Goal: Obtain resource: Download file/media

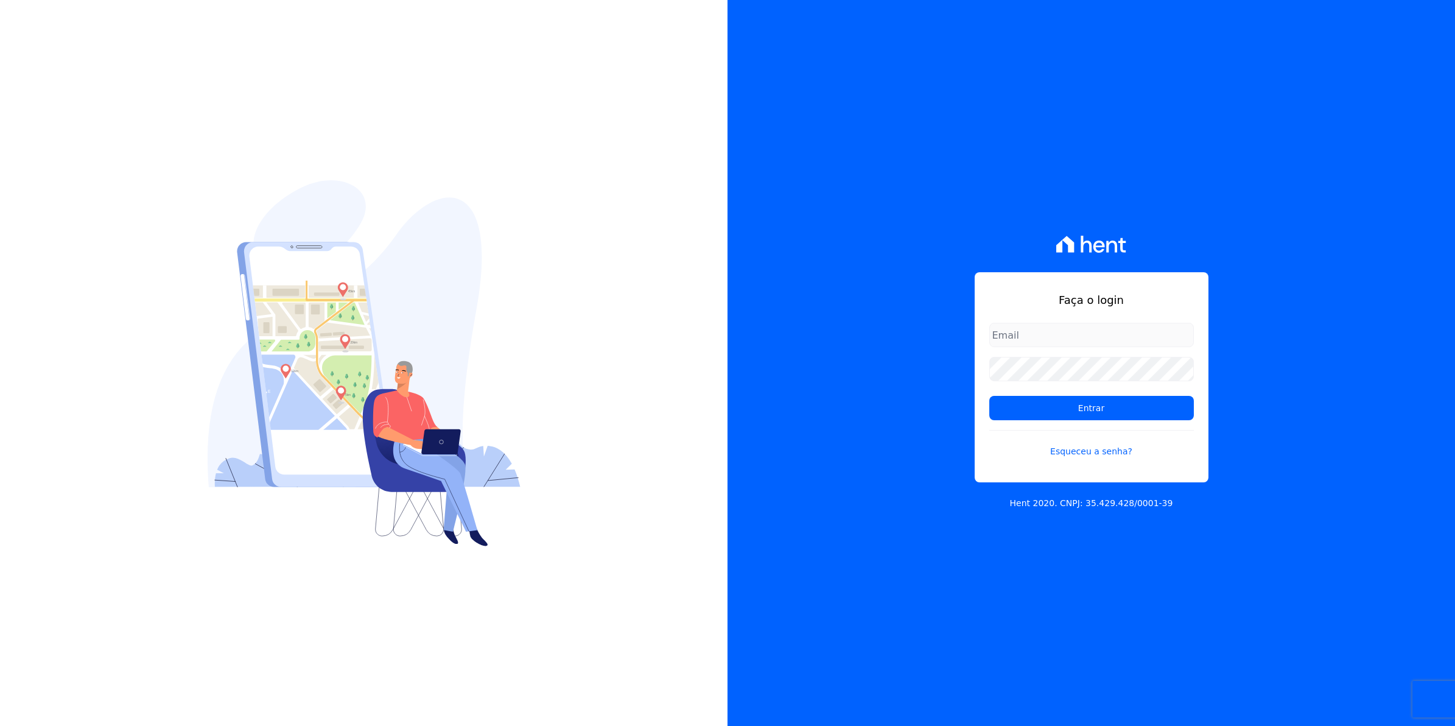
click at [1039, 335] on input "email" at bounding box center [1091, 335] width 205 height 24
type input "[EMAIL_ADDRESS][DOMAIN_NAME]"
click at [989, 396] on input "Entrar" at bounding box center [1091, 408] width 205 height 24
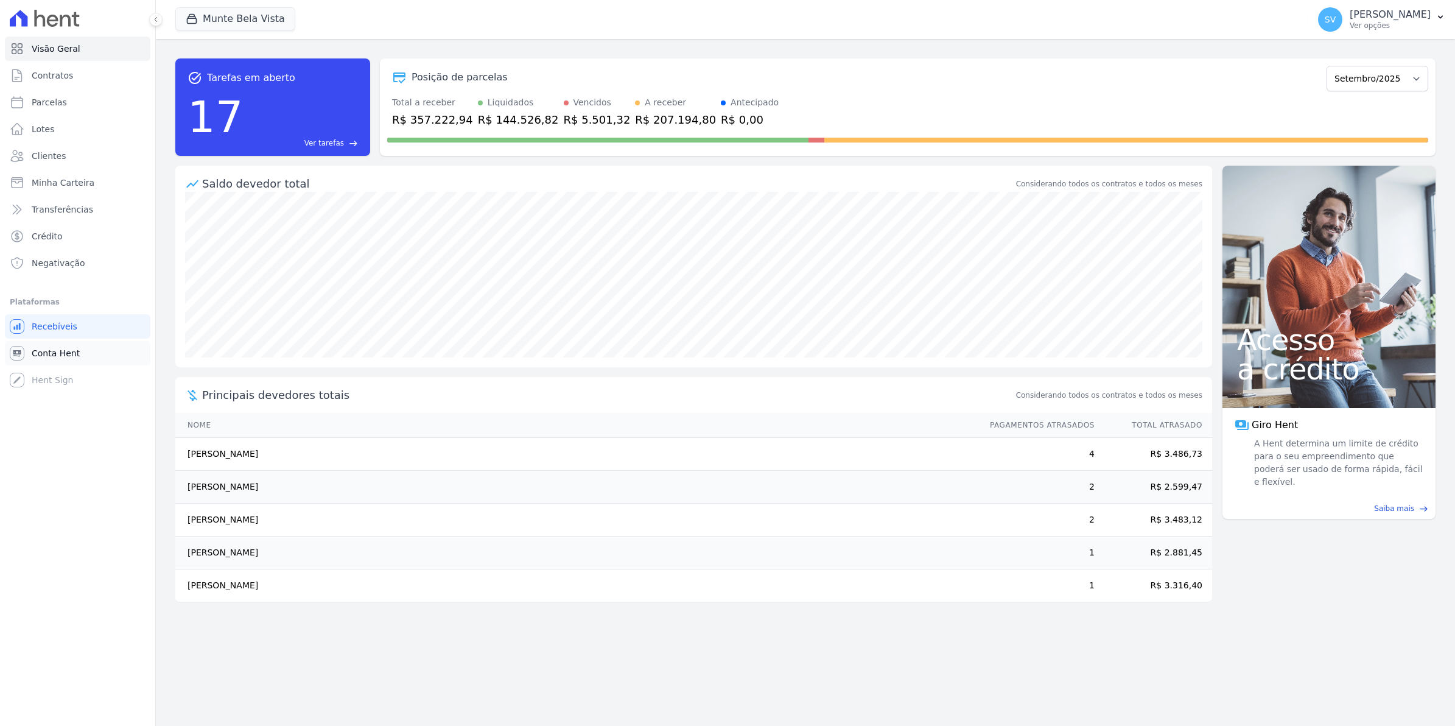
click at [57, 359] on link "Conta Hent" at bounding box center [78, 353] width 146 height 24
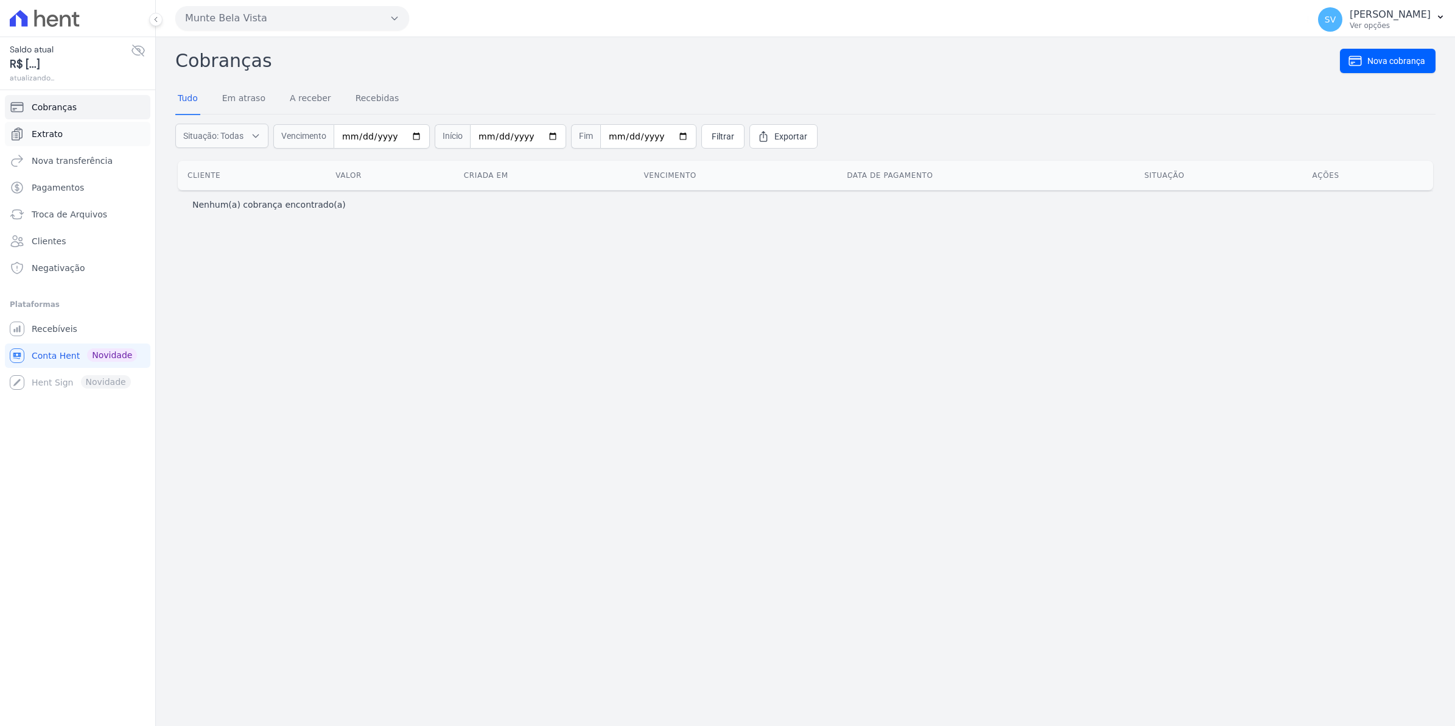
click at [40, 138] on span "Extrato" at bounding box center [47, 134] width 31 height 12
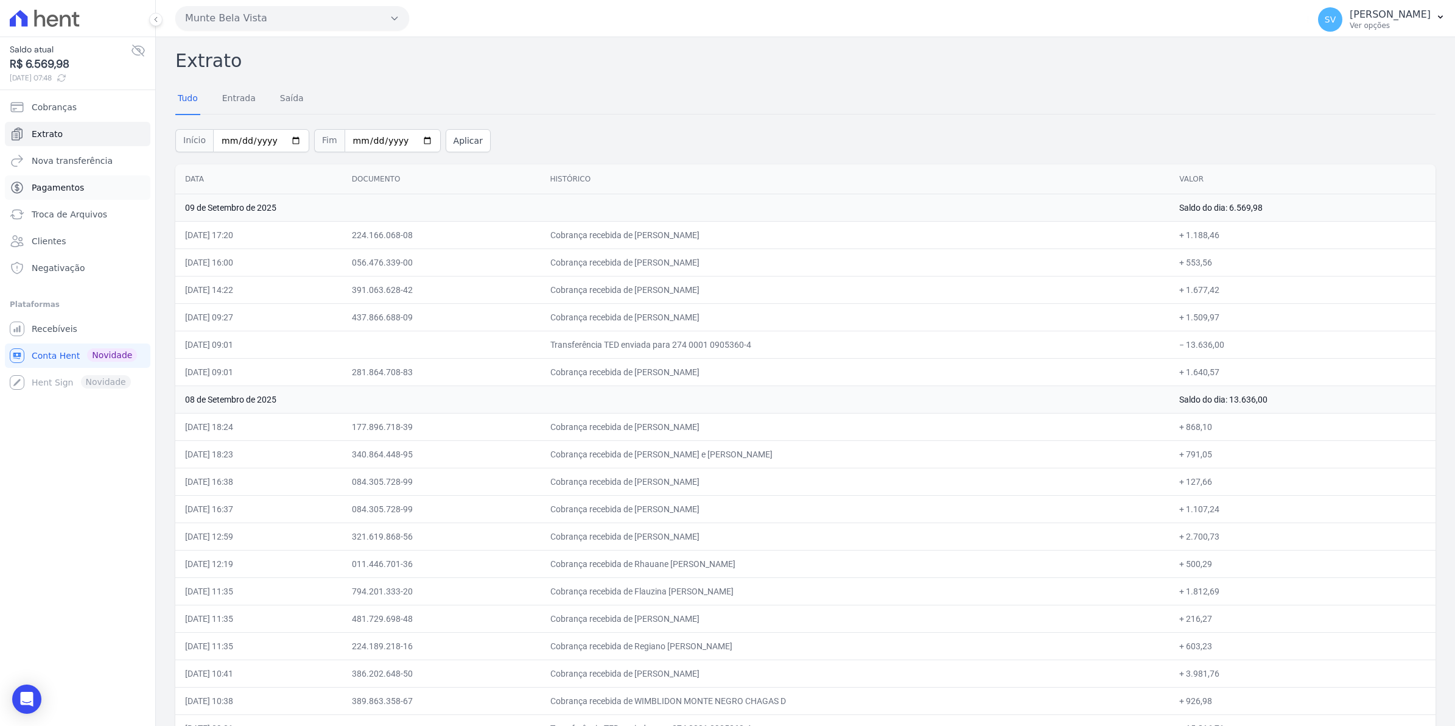
click at [87, 192] on link "Pagamentos" at bounding box center [78, 187] width 146 height 24
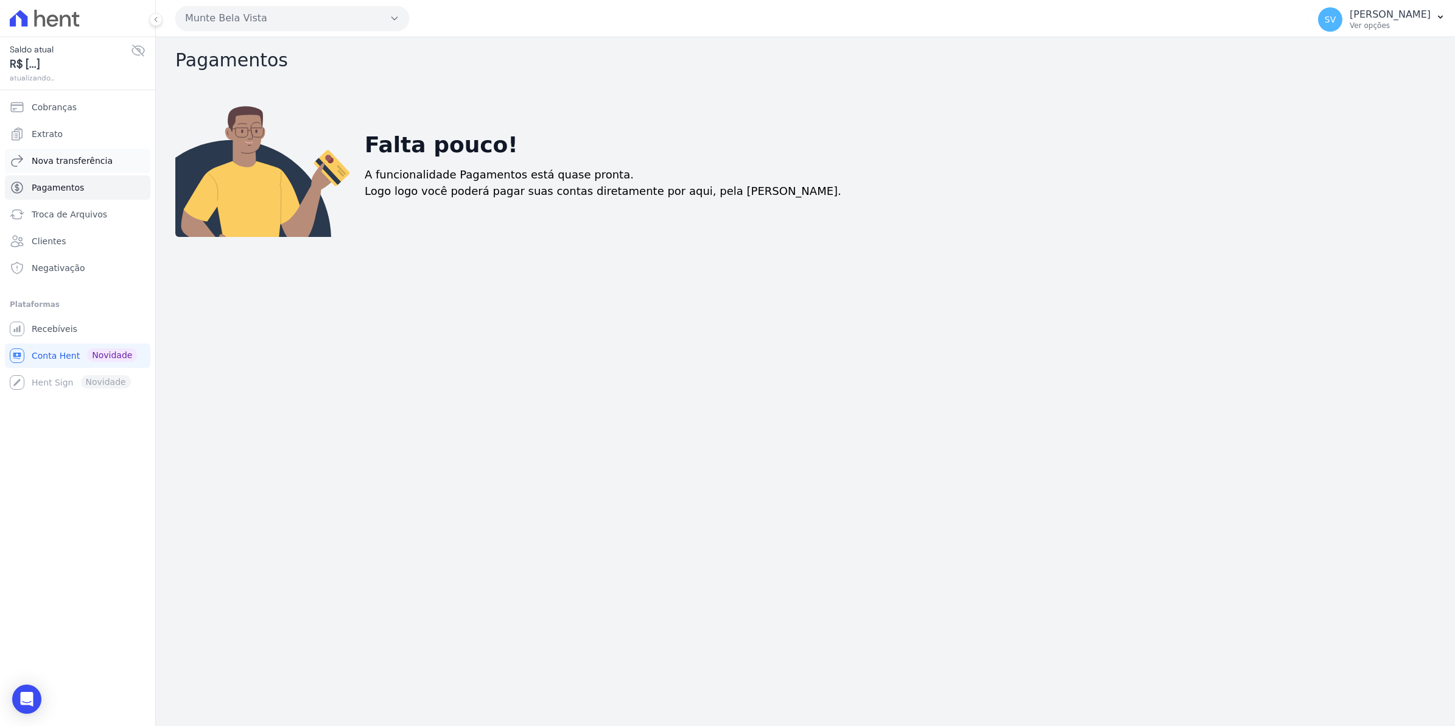
click at [89, 165] on span "Nova transferência" at bounding box center [72, 161] width 81 height 12
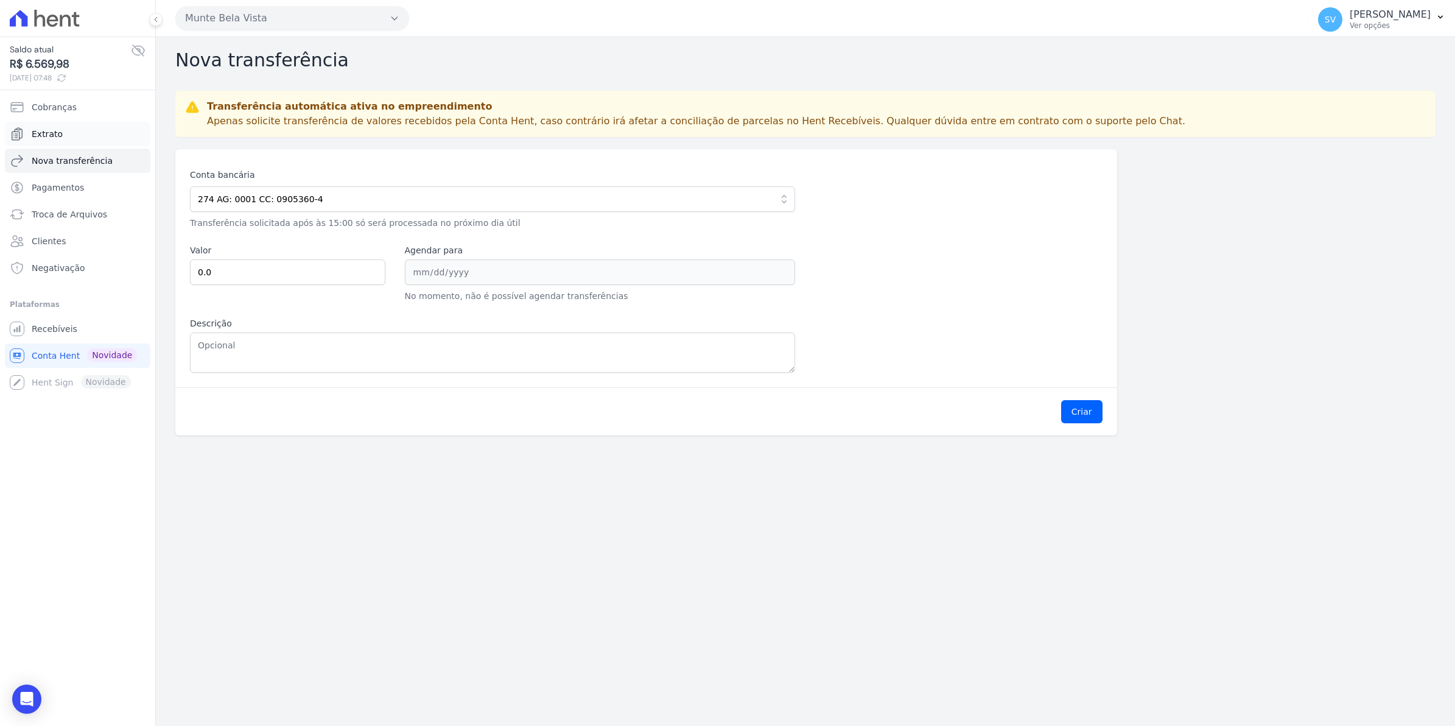
click at [55, 128] on span "Extrato" at bounding box center [47, 134] width 31 height 12
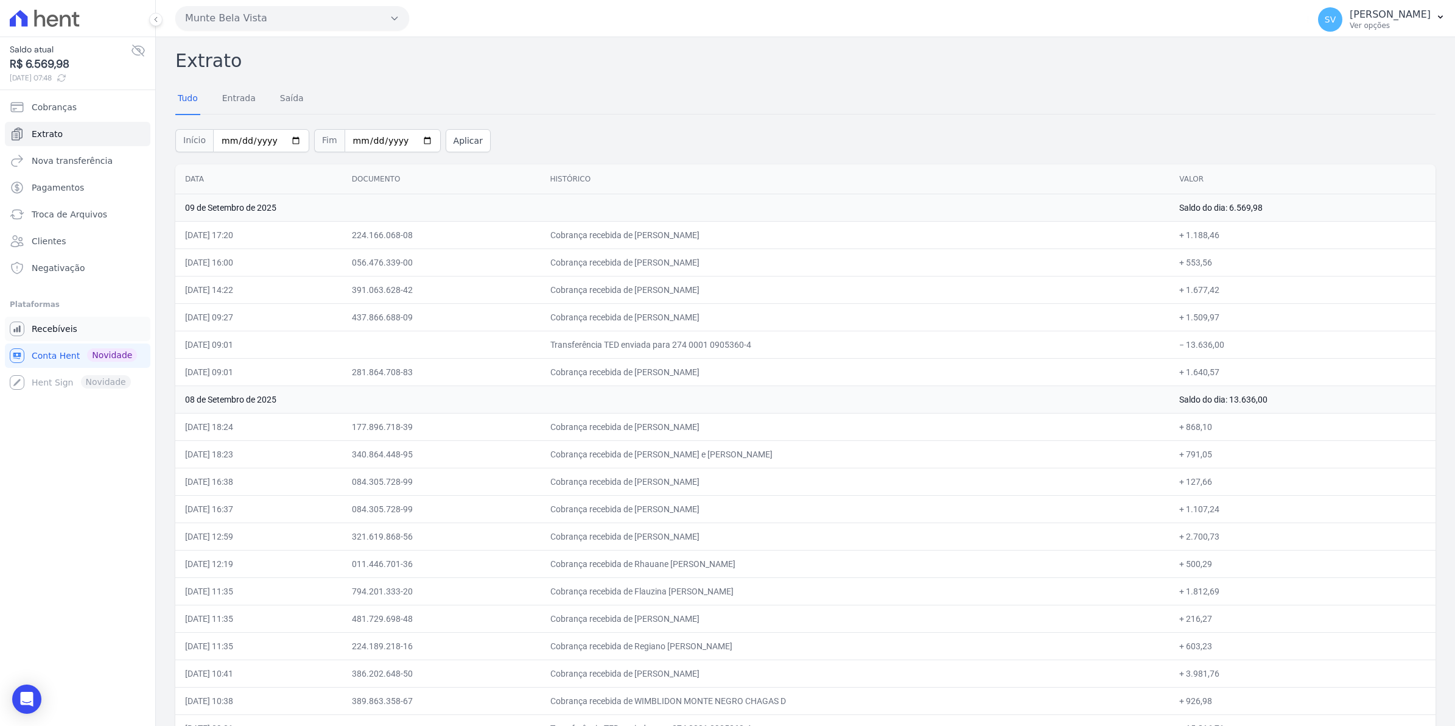
click at [49, 329] on span "Recebíveis" at bounding box center [55, 329] width 46 height 12
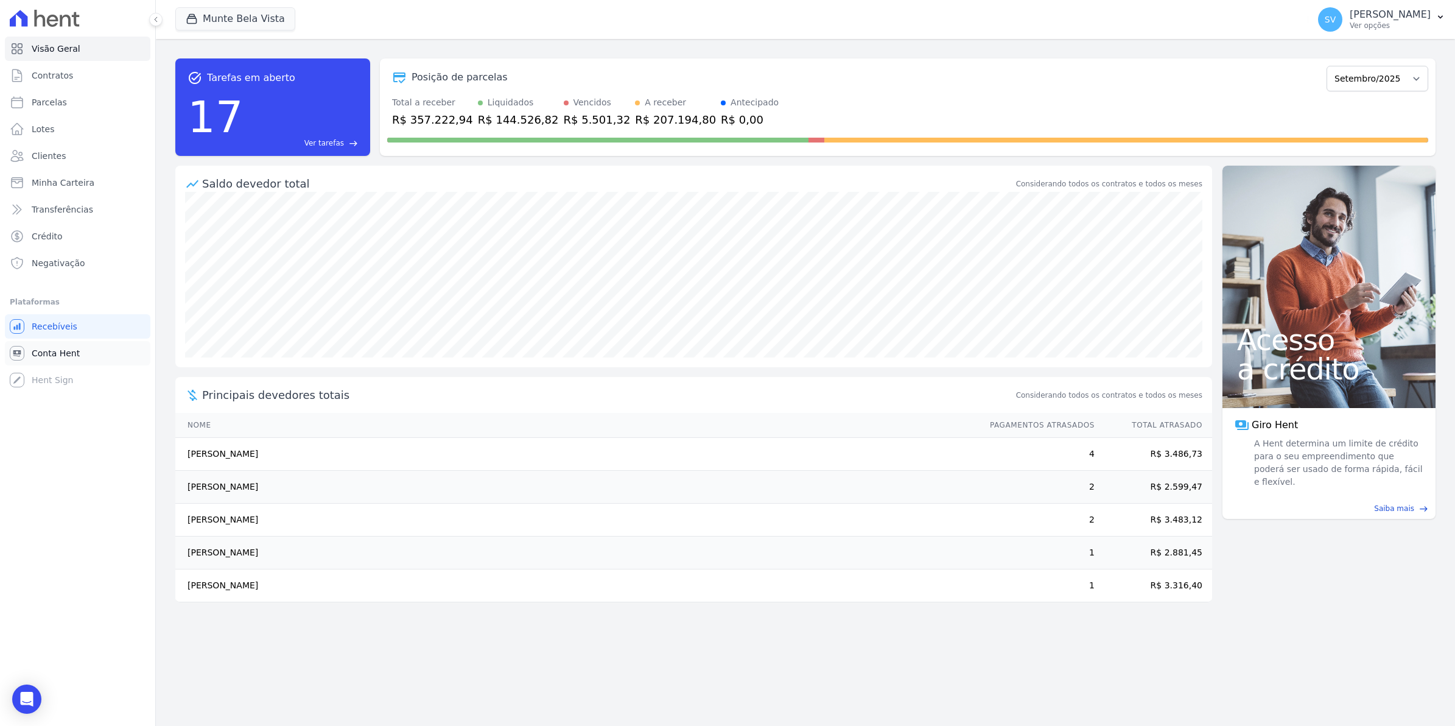
click at [71, 349] on span "Conta Hent" at bounding box center [56, 353] width 48 height 12
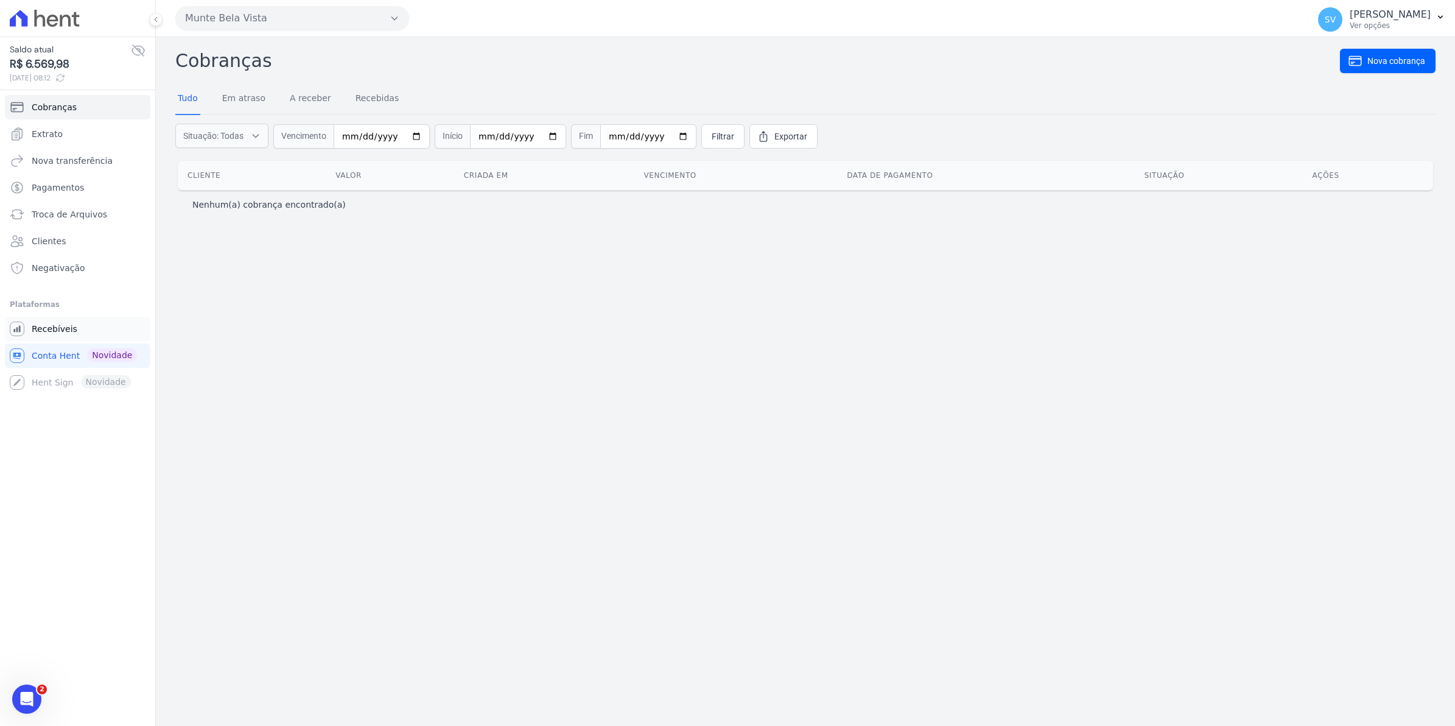
click at [60, 331] on span "Recebíveis" at bounding box center [55, 329] width 46 height 12
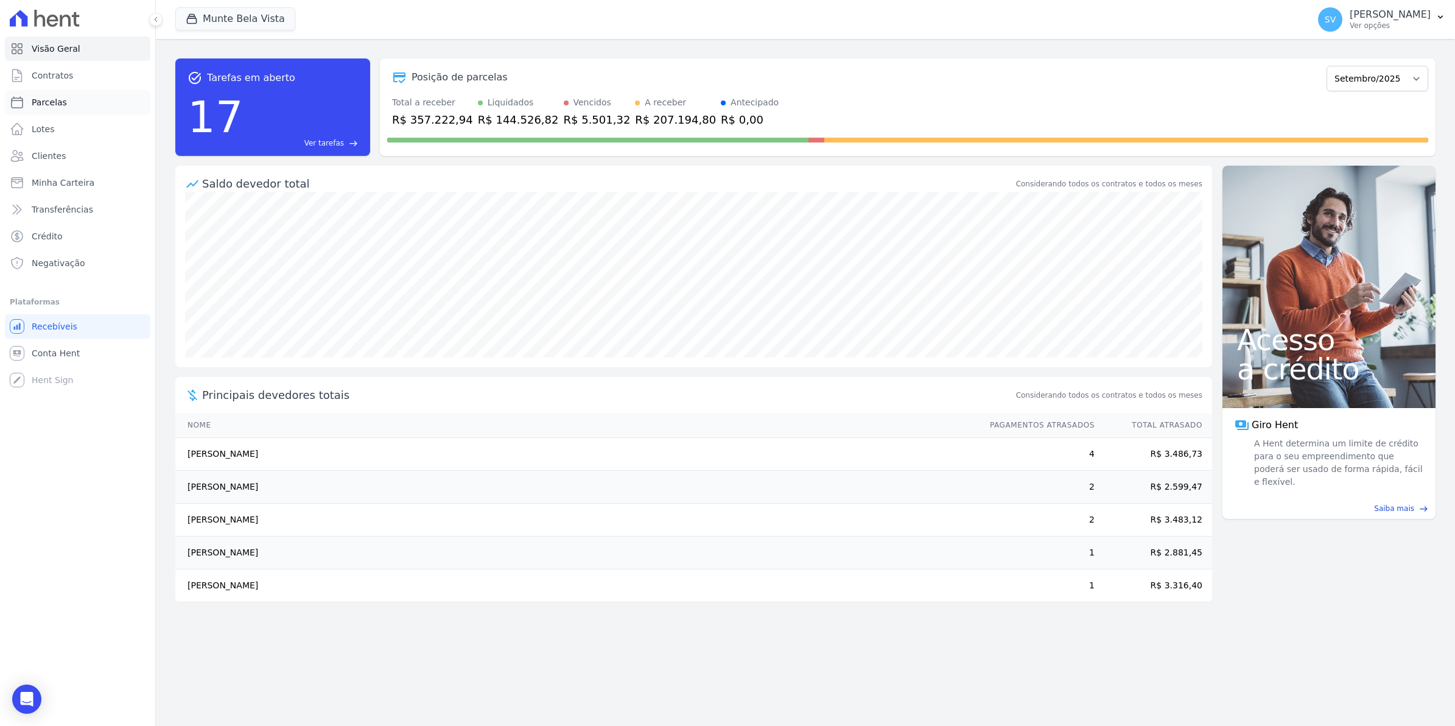
click at [73, 99] on link "Parcelas" at bounding box center [78, 102] width 146 height 24
select select
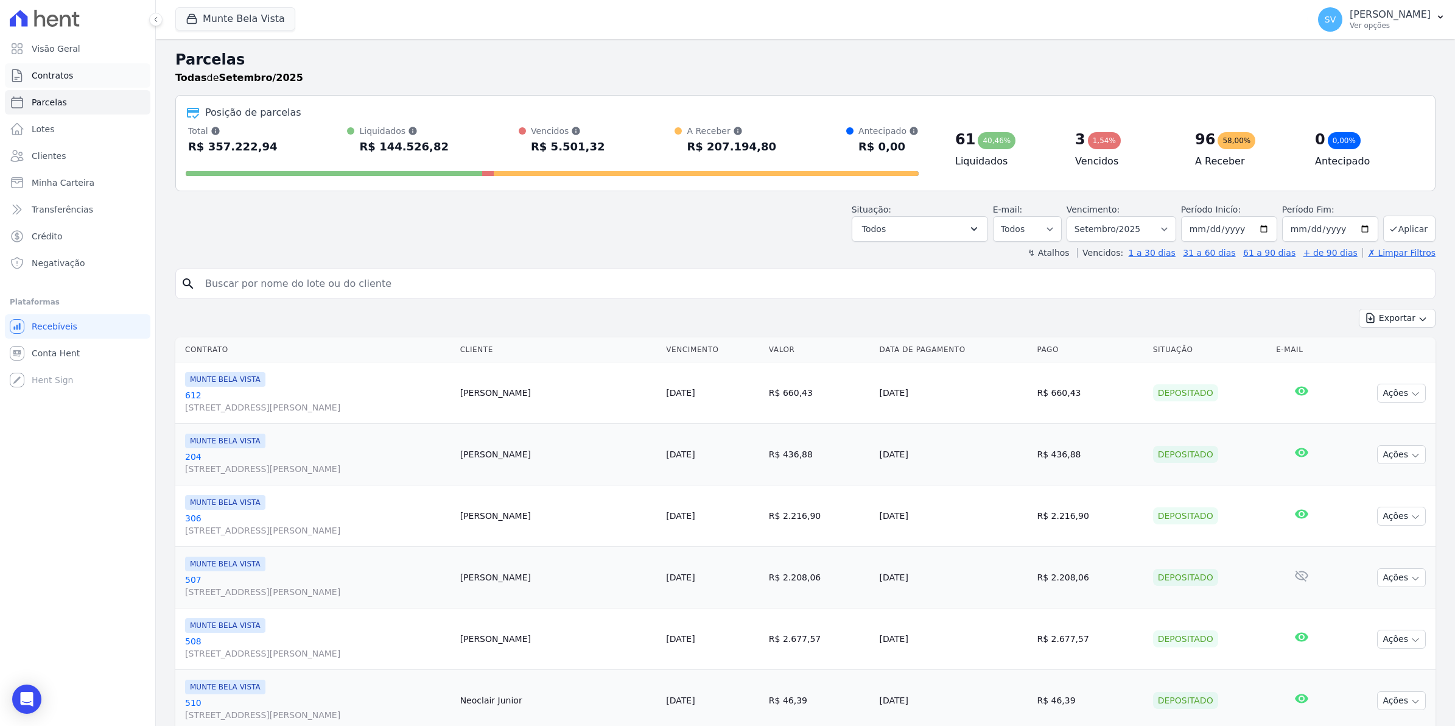
click at [73, 75] on link "Contratos" at bounding box center [78, 75] width 146 height 24
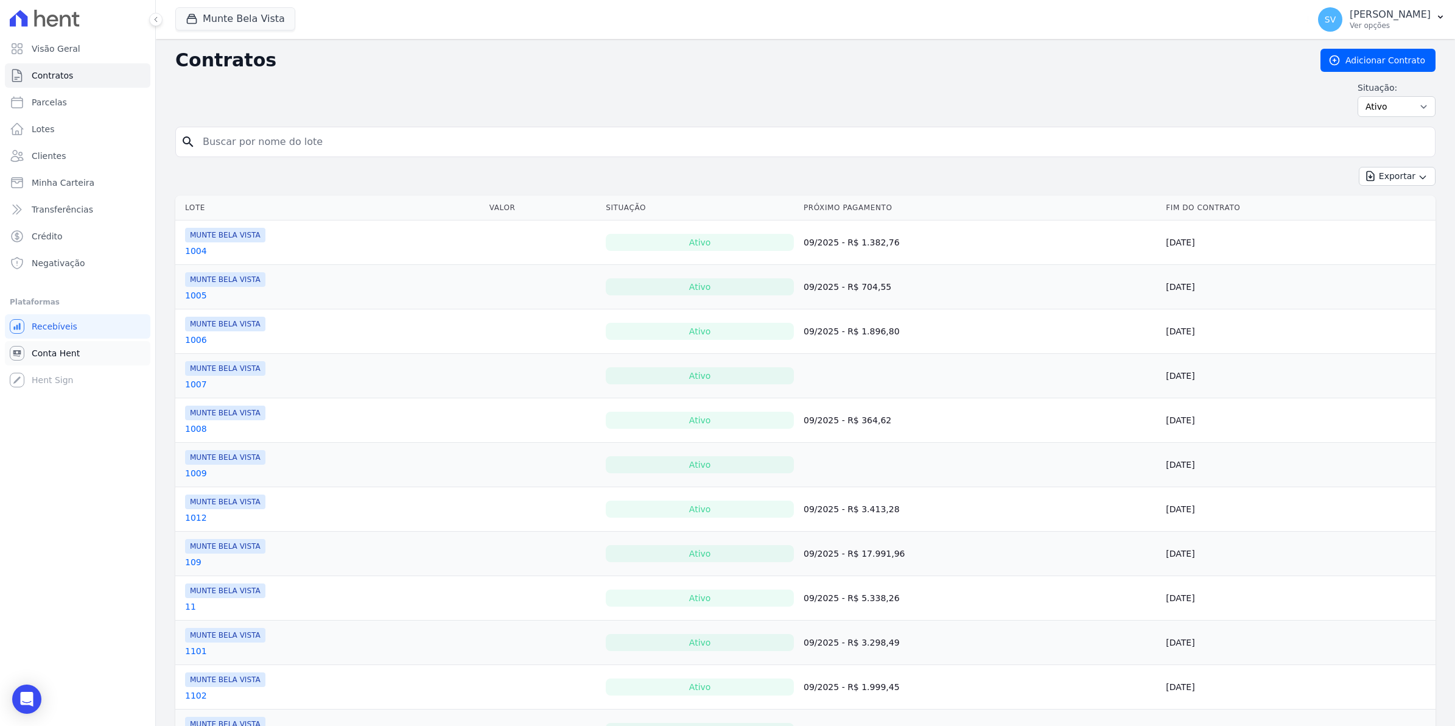
click at [74, 360] on link "Conta Hent" at bounding box center [78, 353] width 146 height 24
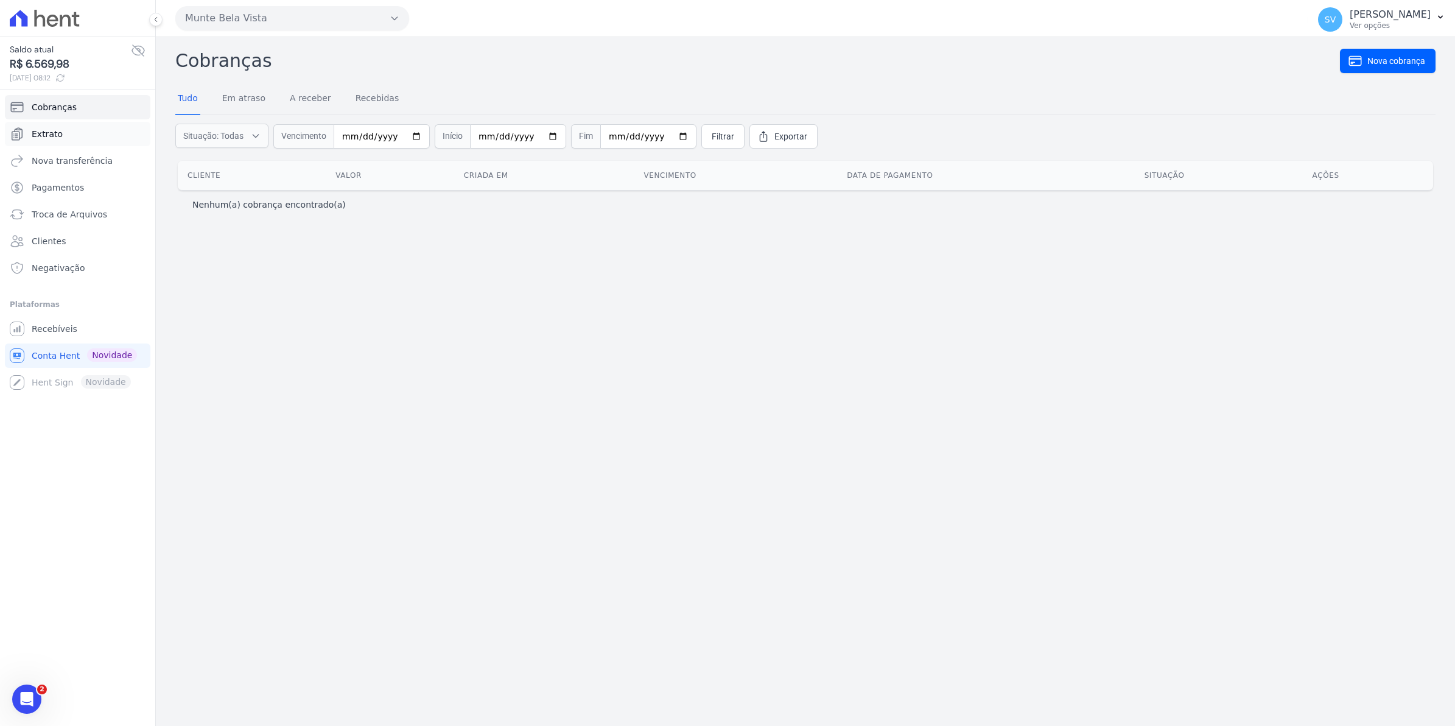
click at [35, 136] on span "Extrato" at bounding box center [47, 134] width 31 height 12
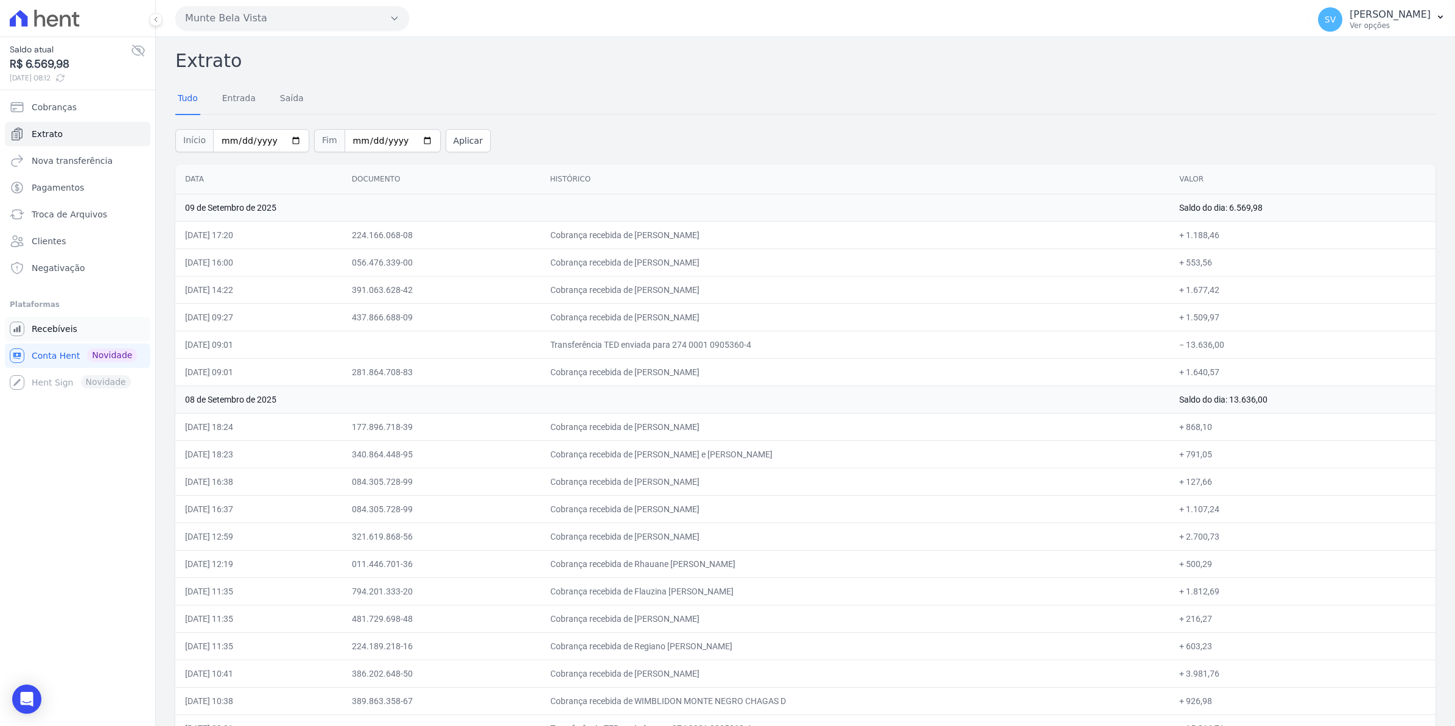
click at [58, 326] on span "Recebíveis" at bounding box center [55, 329] width 46 height 12
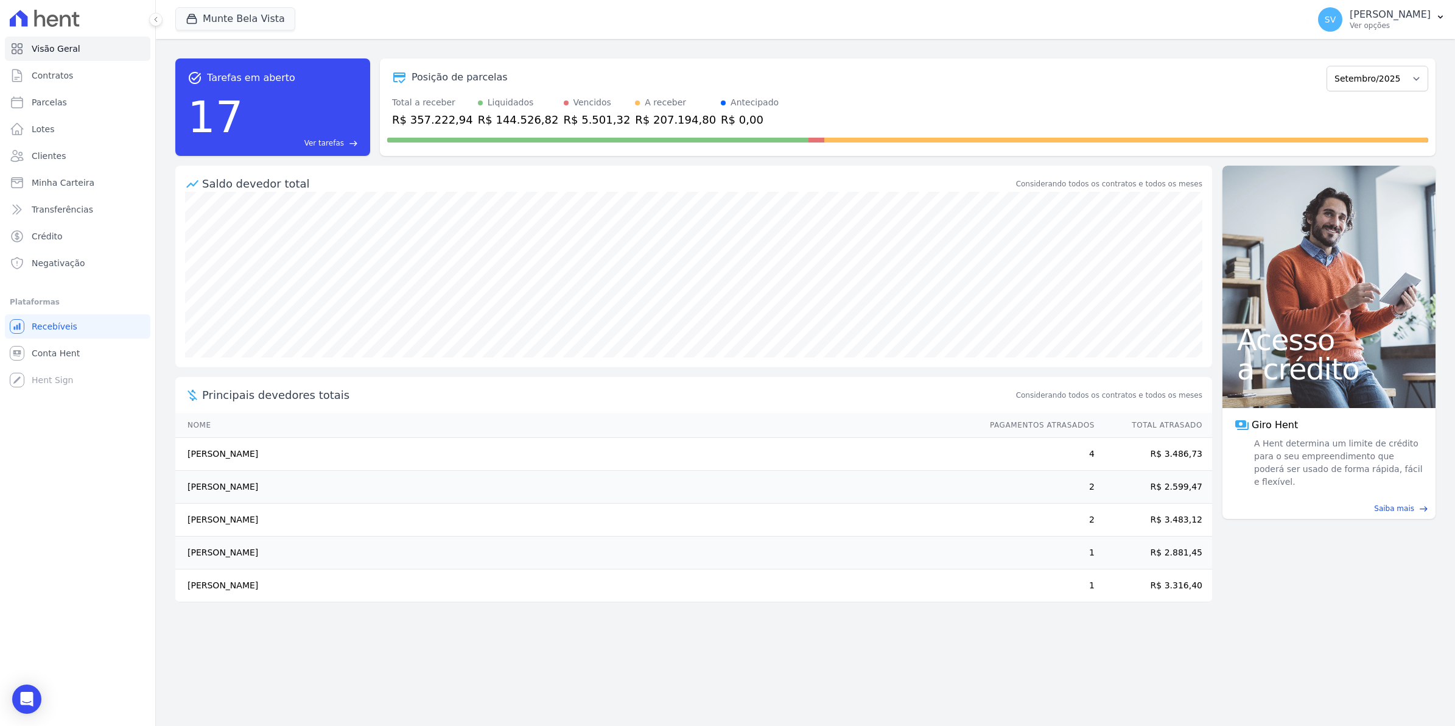
drag, startPoint x: 183, startPoint y: 451, endPoint x: 377, endPoint y: 564, distance: 224.5
click at [377, 564] on tbody "Dionisio Silva Dos Santos 4 R$ 3.486,73 Ana Patricia De Oliveira Verderosa 2 R$…" at bounding box center [693, 520] width 1037 height 164
click at [78, 74] on link "Contratos" at bounding box center [78, 75] width 146 height 24
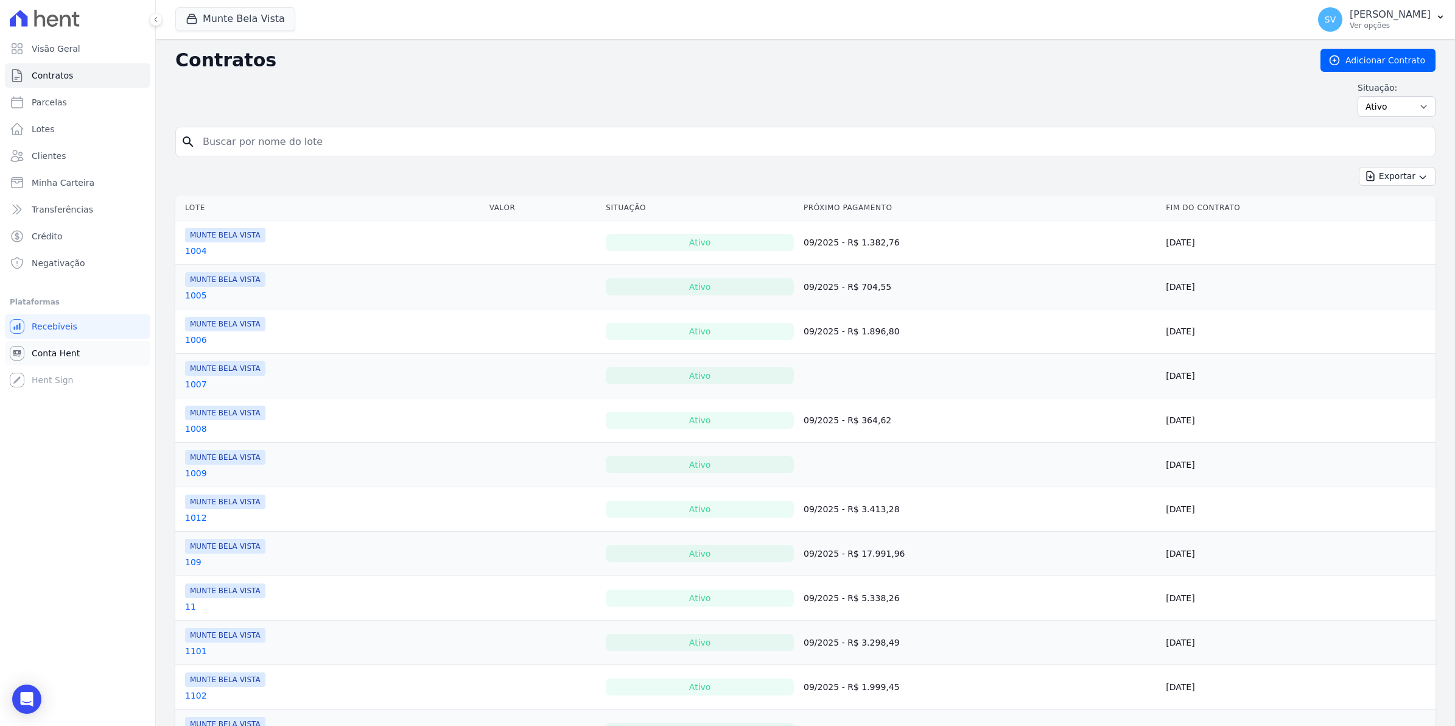
click at [41, 360] on link "Conta Hent" at bounding box center [78, 353] width 146 height 24
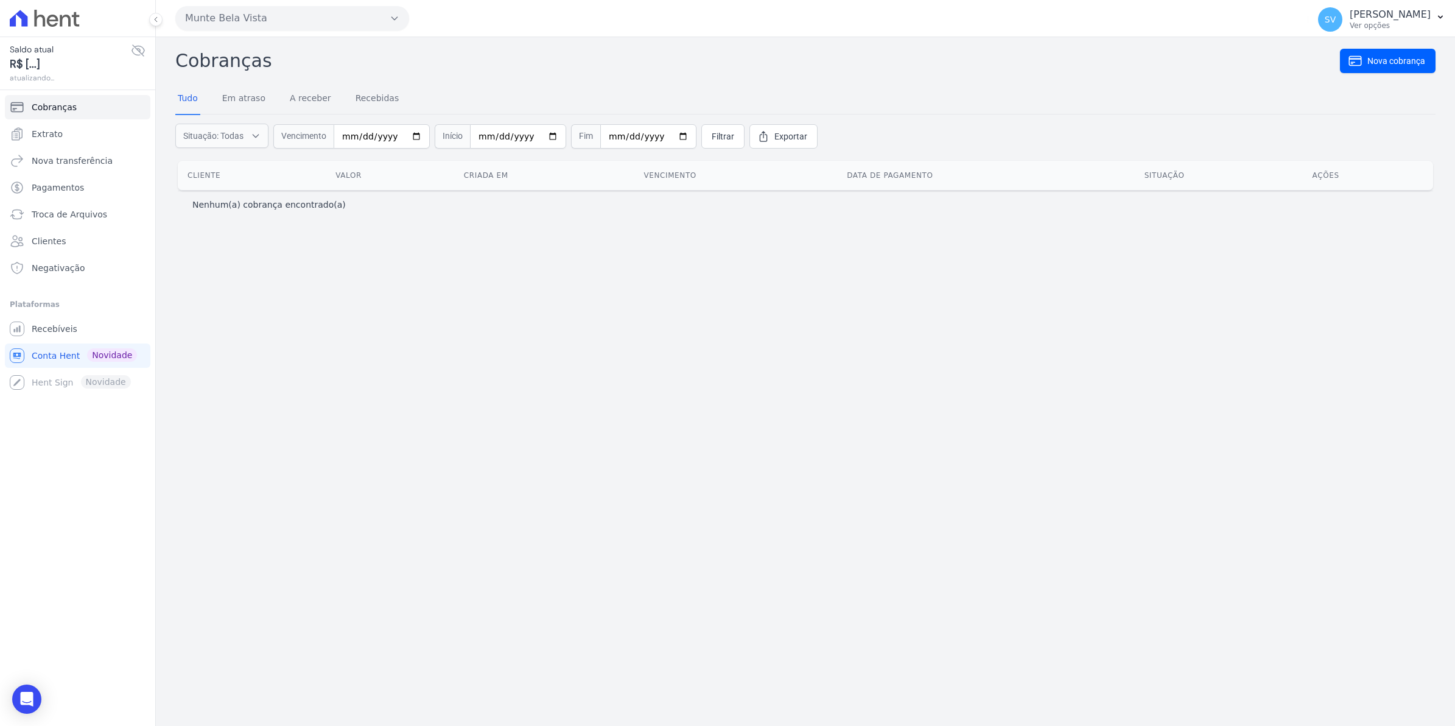
click at [44, 136] on span "Extrato" at bounding box center [47, 134] width 31 height 12
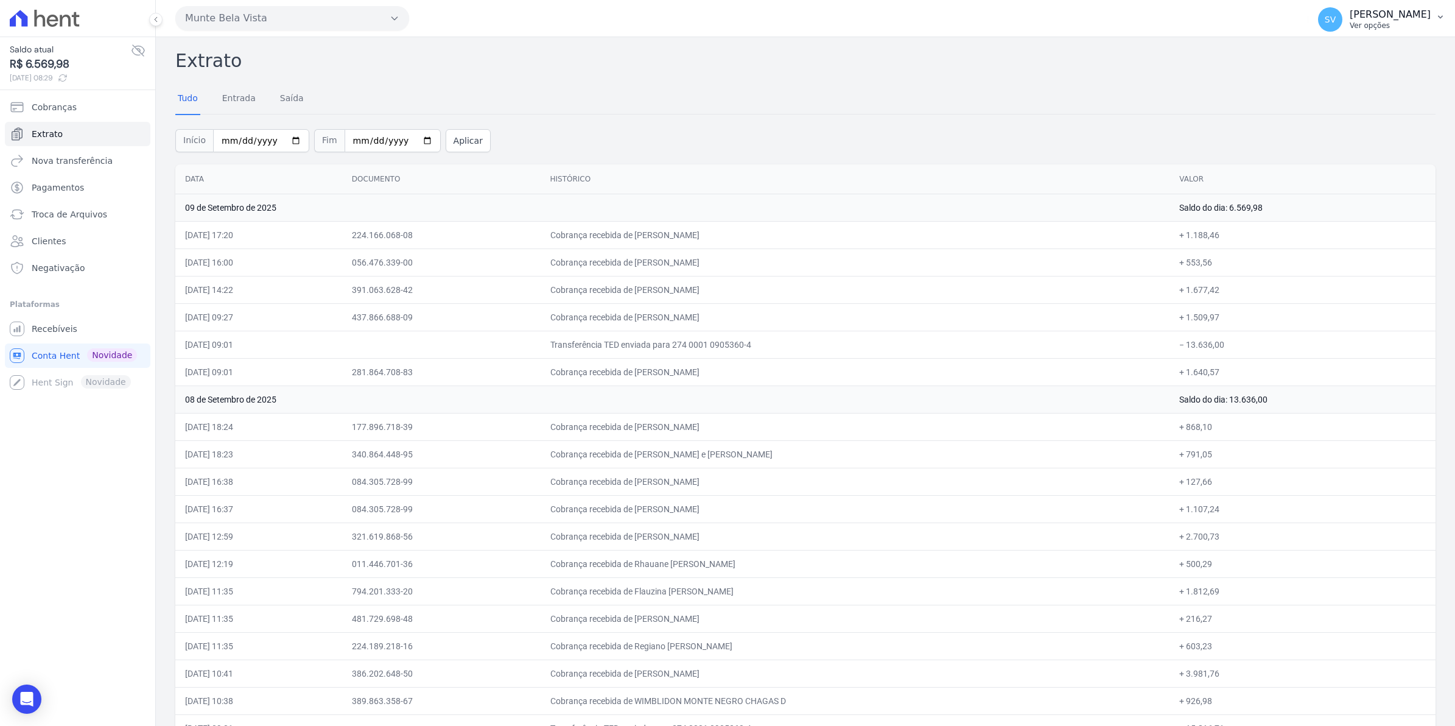
click at [1342, 11] on span "SV" at bounding box center [1330, 19] width 24 height 24
click at [28, 320] on link "Recebíveis" at bounding box center [78, 329] width 146 height 24
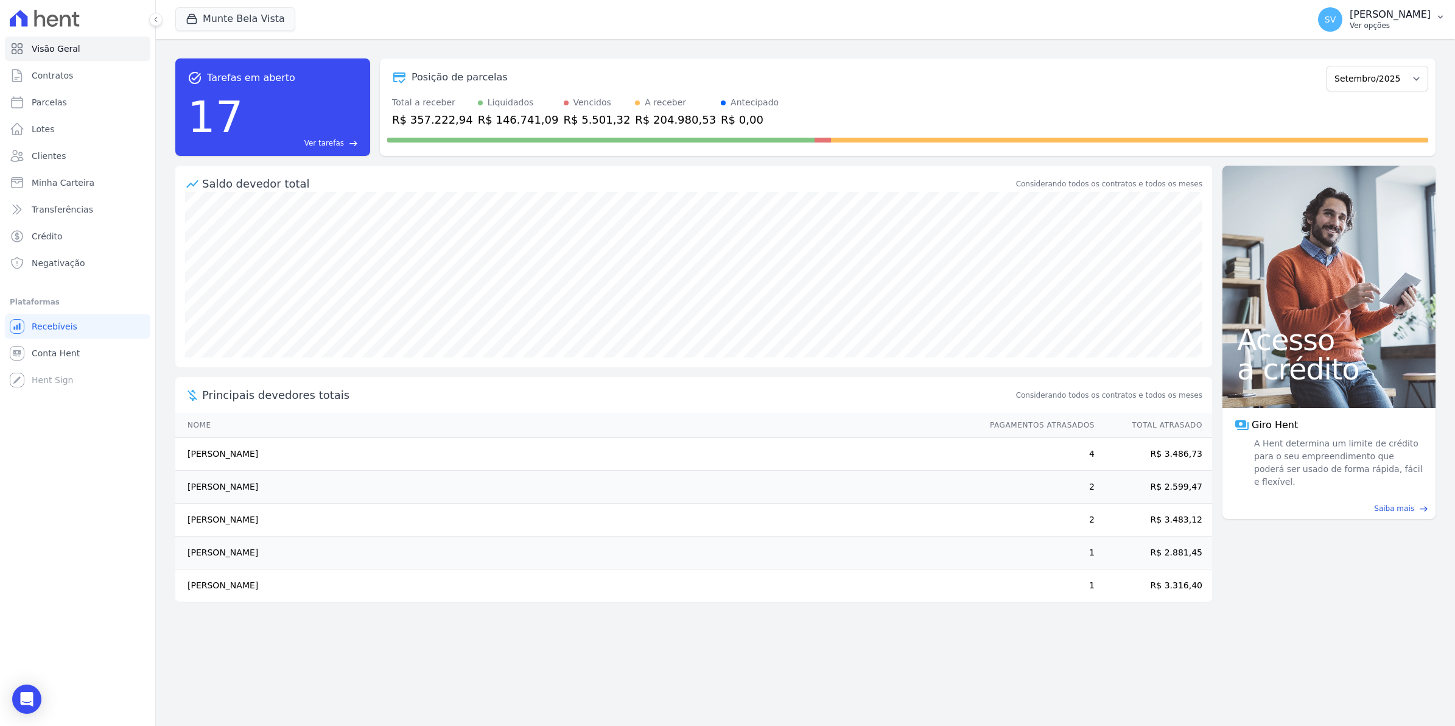
click at [1338, 19] on span "SV" at bounding box center [1330, 19] width 24 height 24
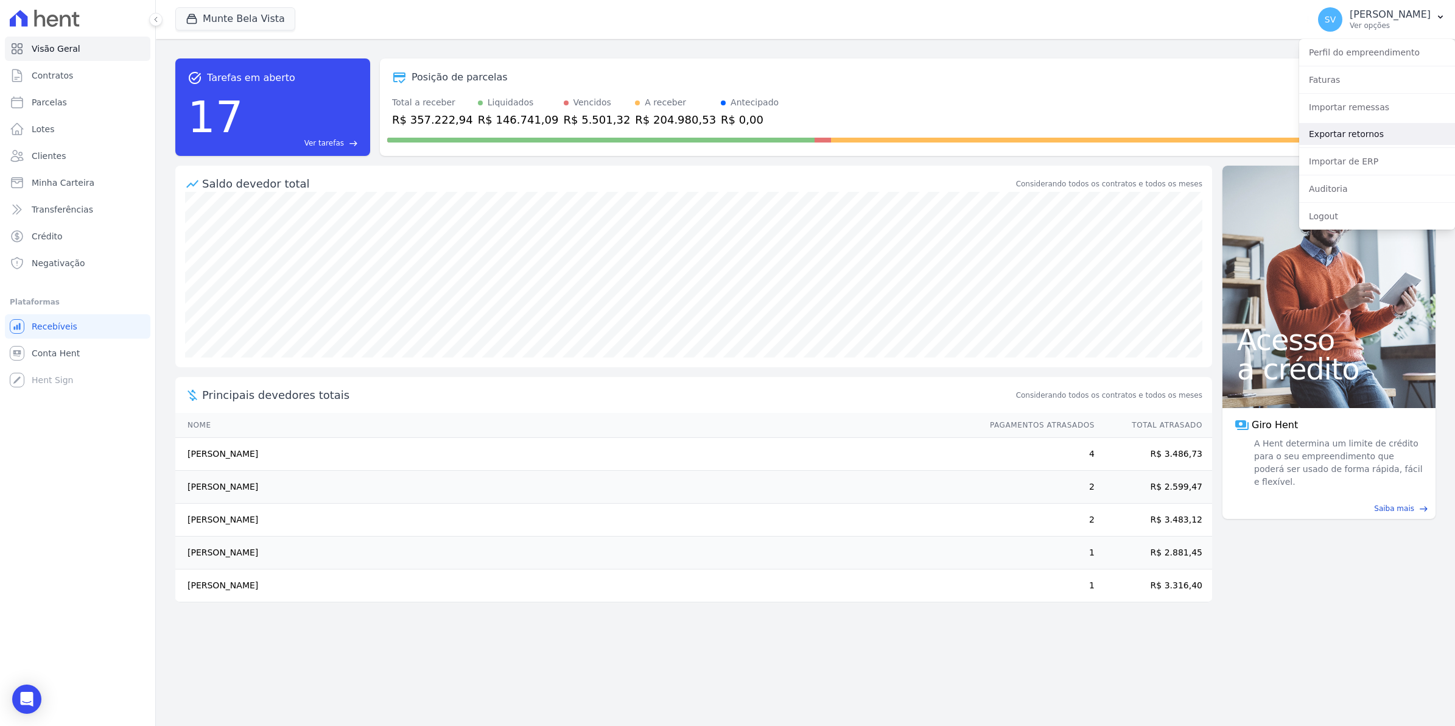
click at [1344, 138] on link "Exportar retornos" at bounding box center [1377, 134] width 156 height 22
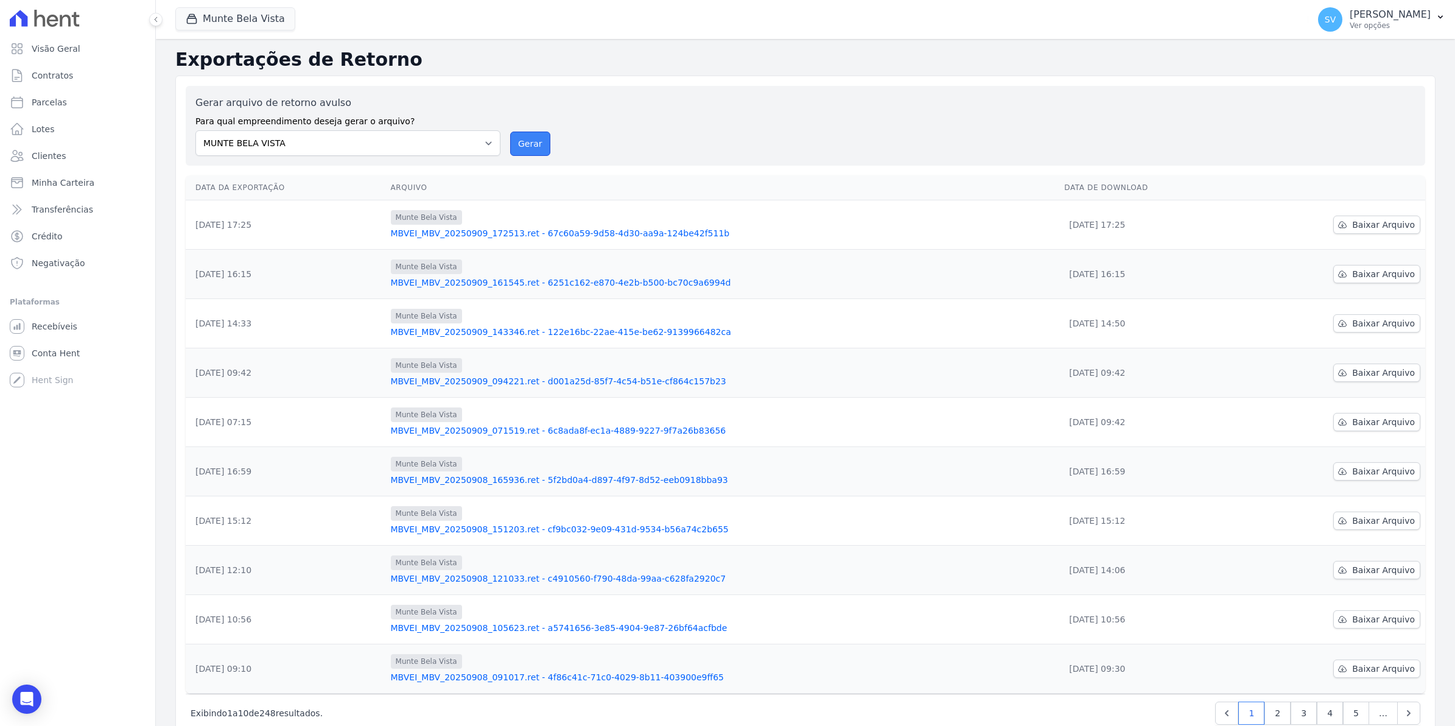
click at [535, 149] on button "Gerar" at bounding box center [530, 144] width 40 height 24
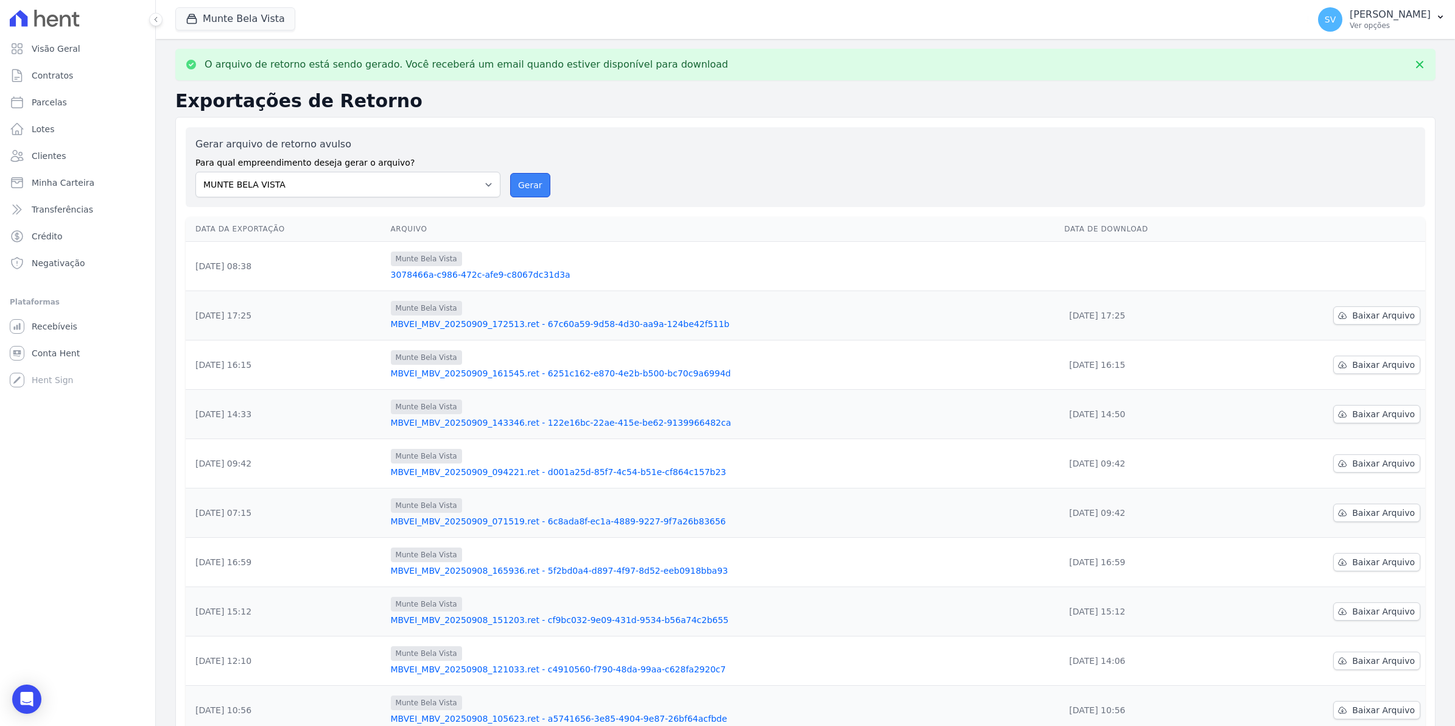
click at [531, 181] on button "Gerar" at bounding box center [530, 185] width 40 height 24
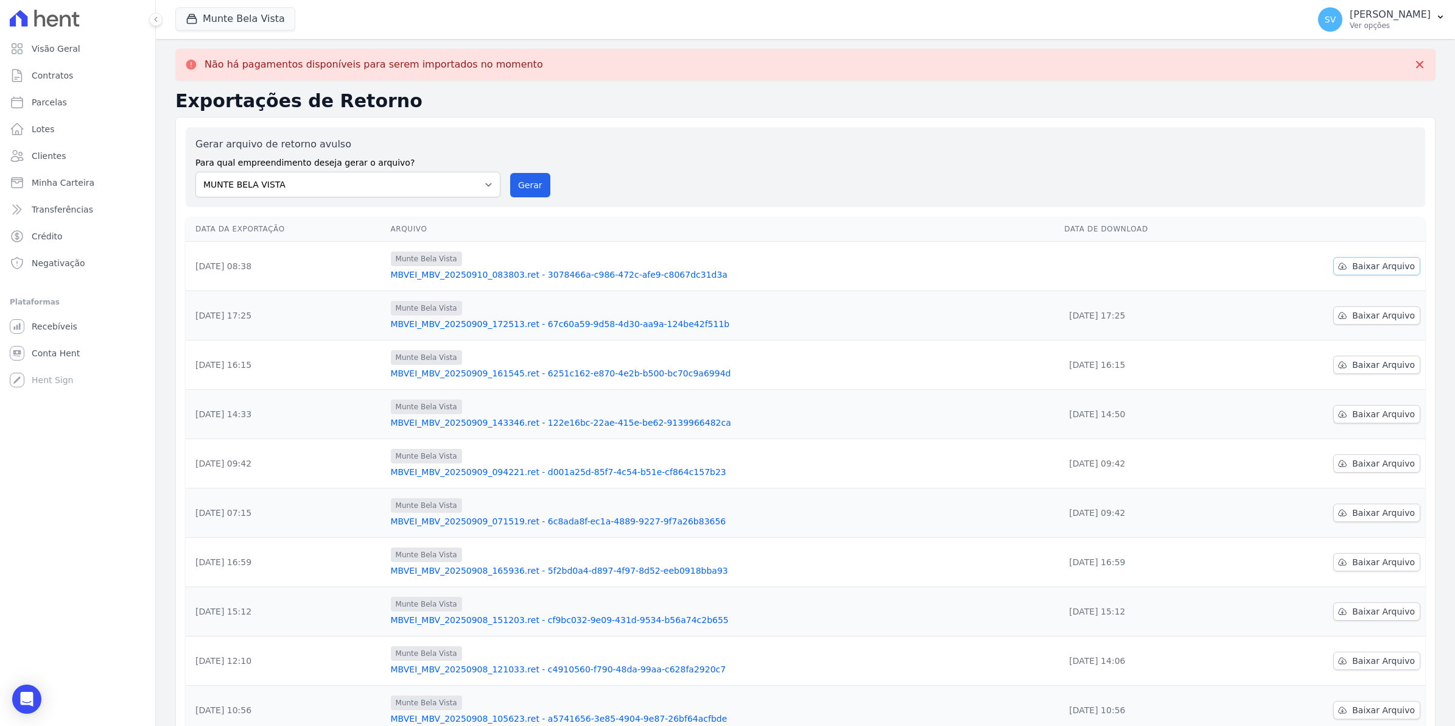
click at [1376, 265] on span "Baixar Arquivo" at bounding box center [1383, 266] width 63 height 12
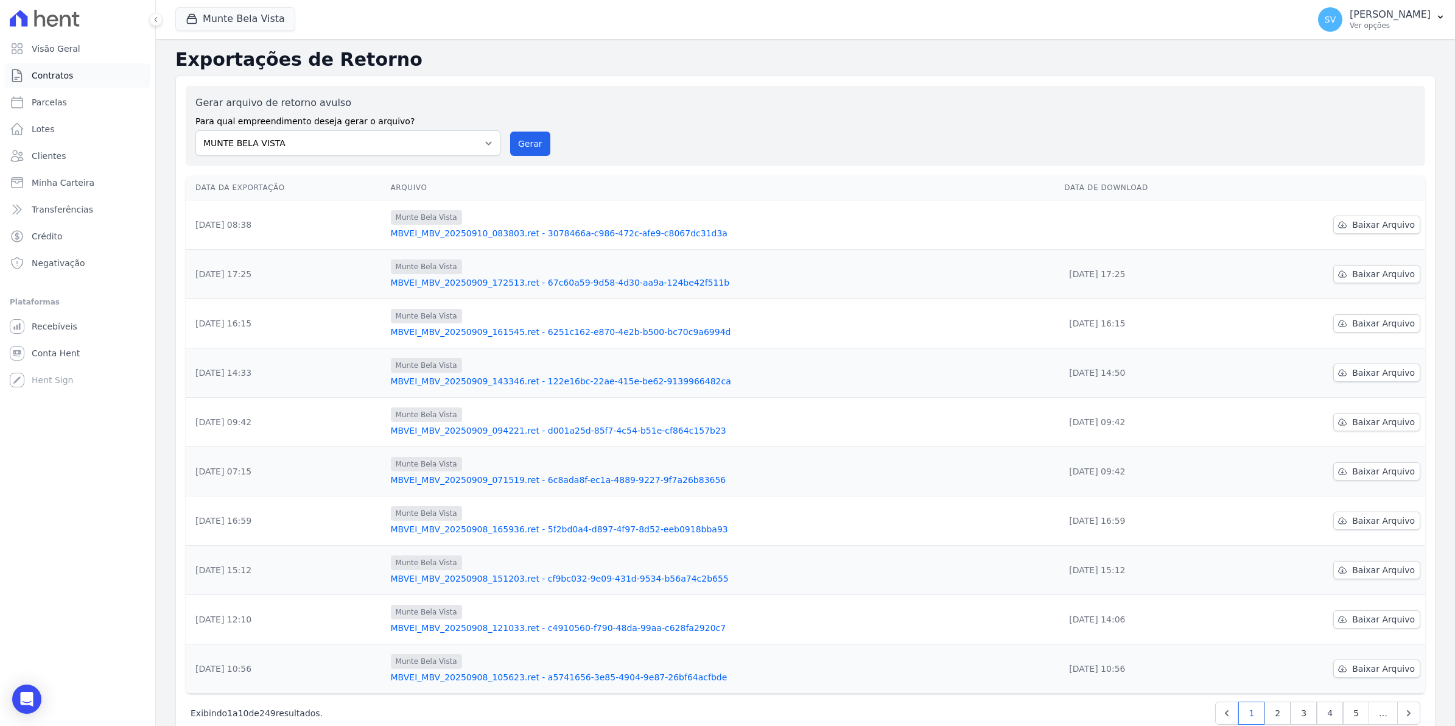
click at [32, 78] on span "Contratos" at bounding box center [52, 75] width 41 height 12
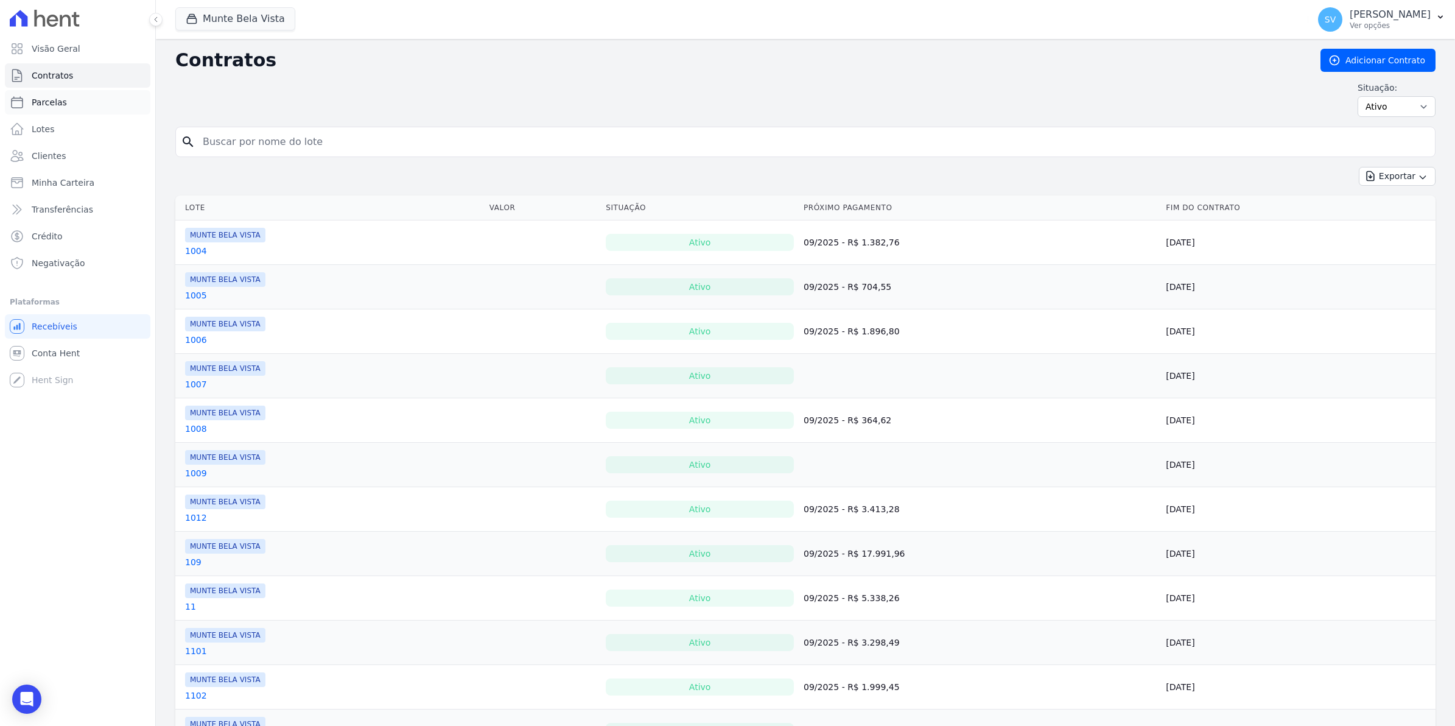
click at [32, 101] on span "Parcelas" at bounding box center [49, 102] width 35 height 12
select select
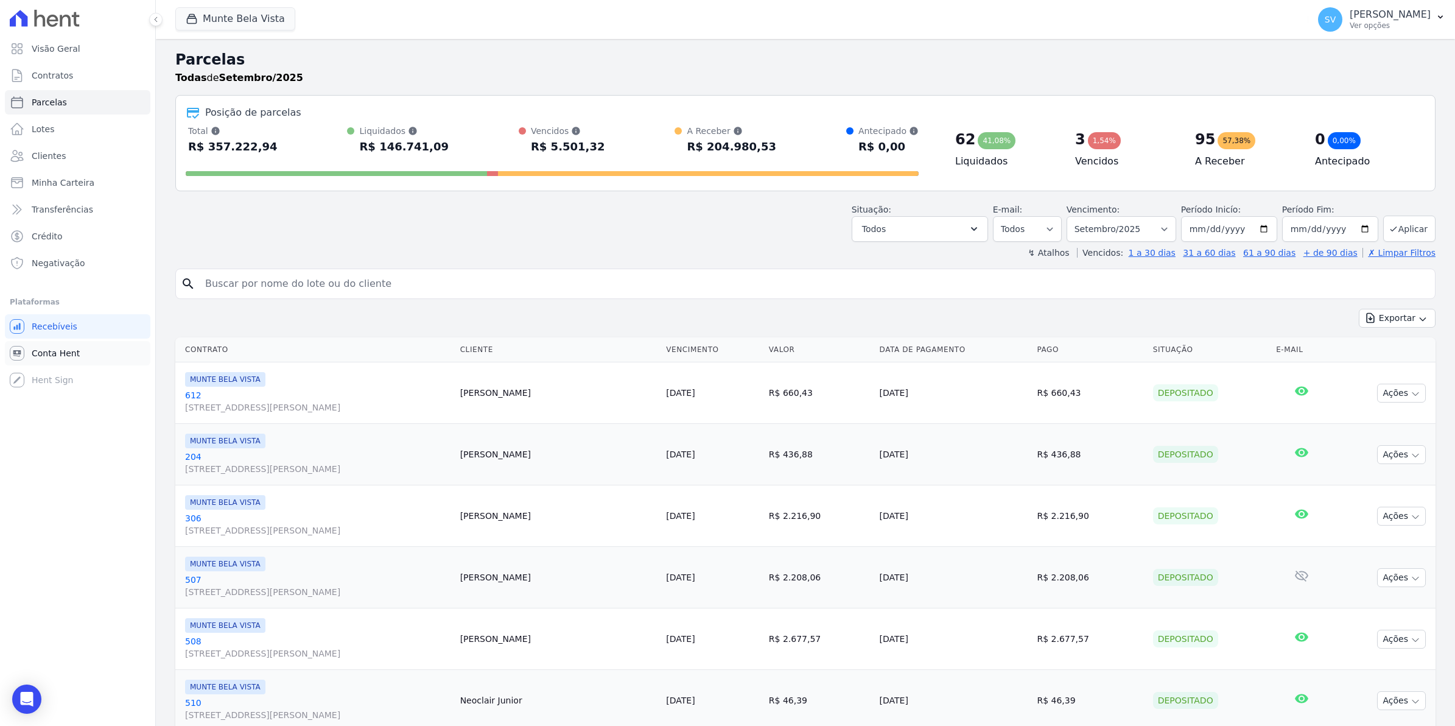
click at [32, 356] on span "Conta Hent" at bounding box center [56, 353] width 48 height 12
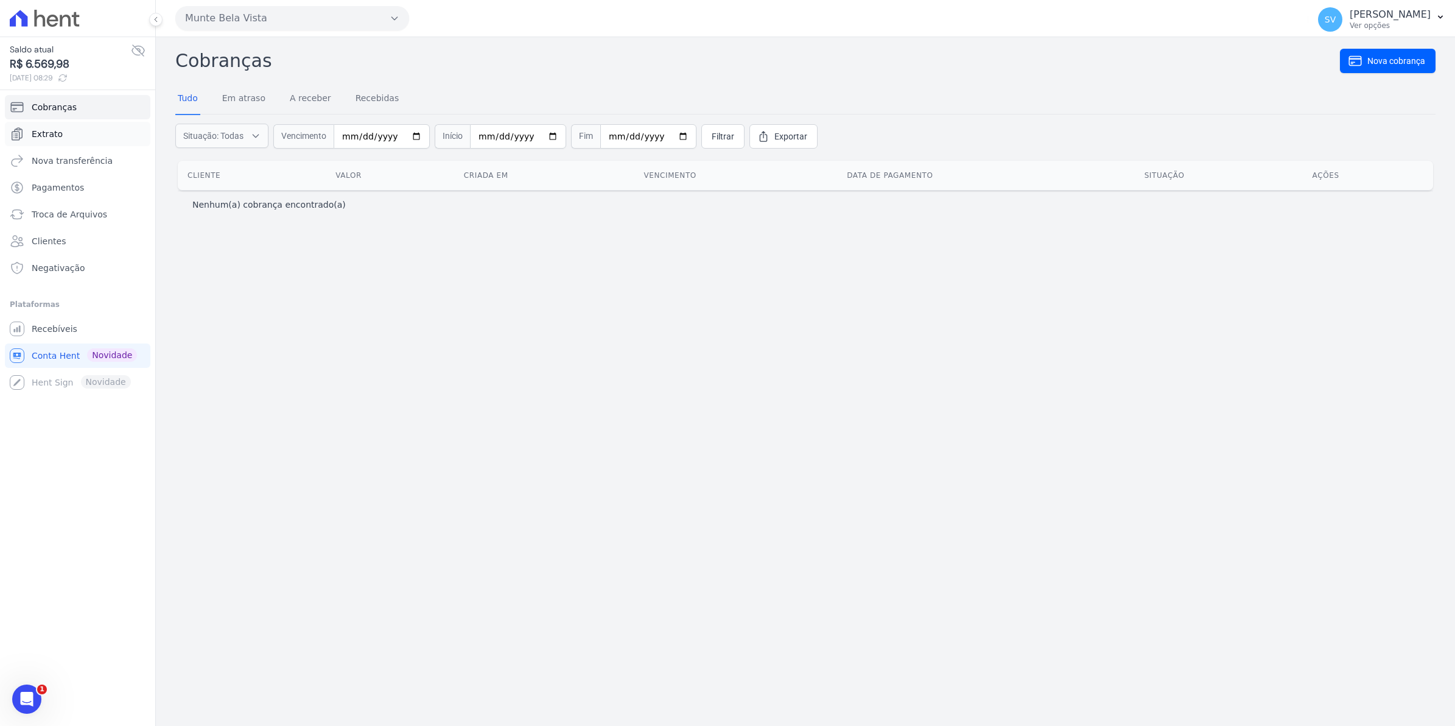
click at [77, 140] on link "Extrato" at bounding box center [78, 134] width 146 height 24
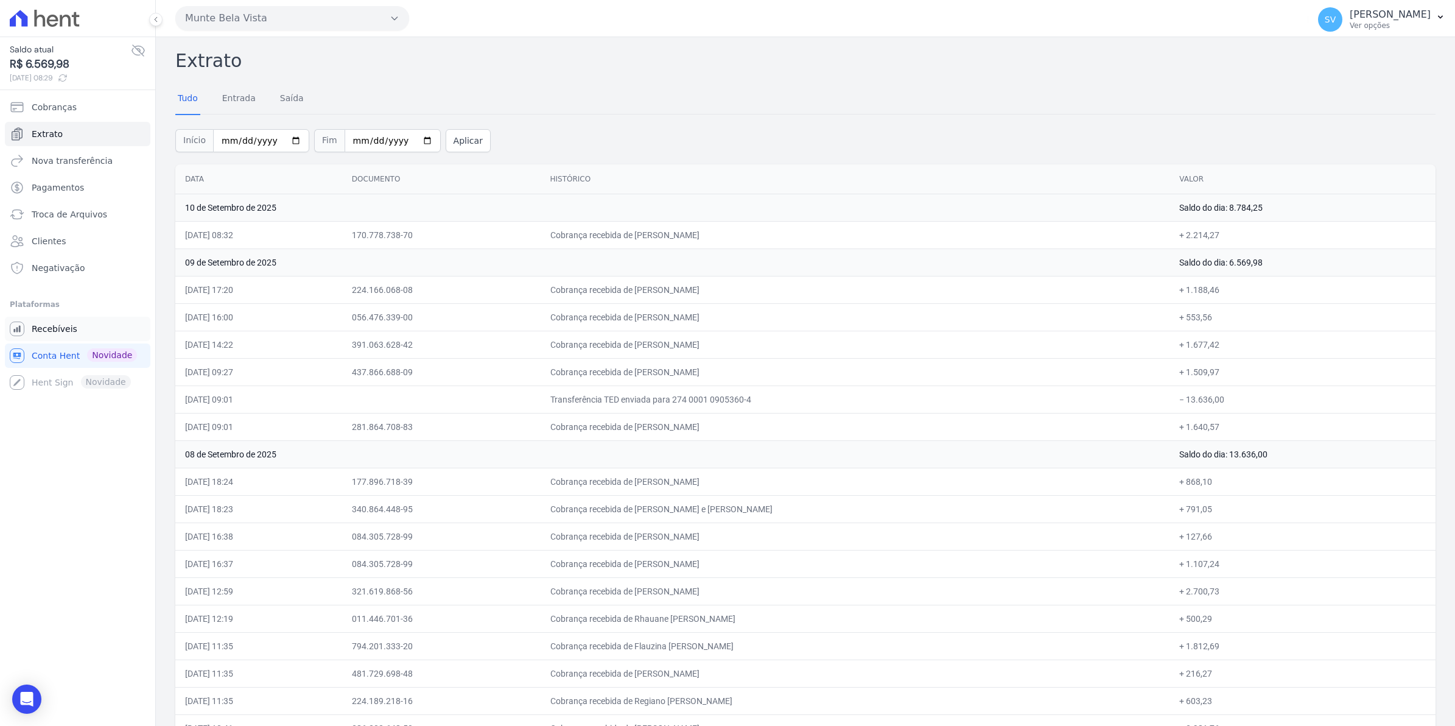
click at [61, 329] on span "Recebíveis" at bounding box center [55, 329] width 46 height 12
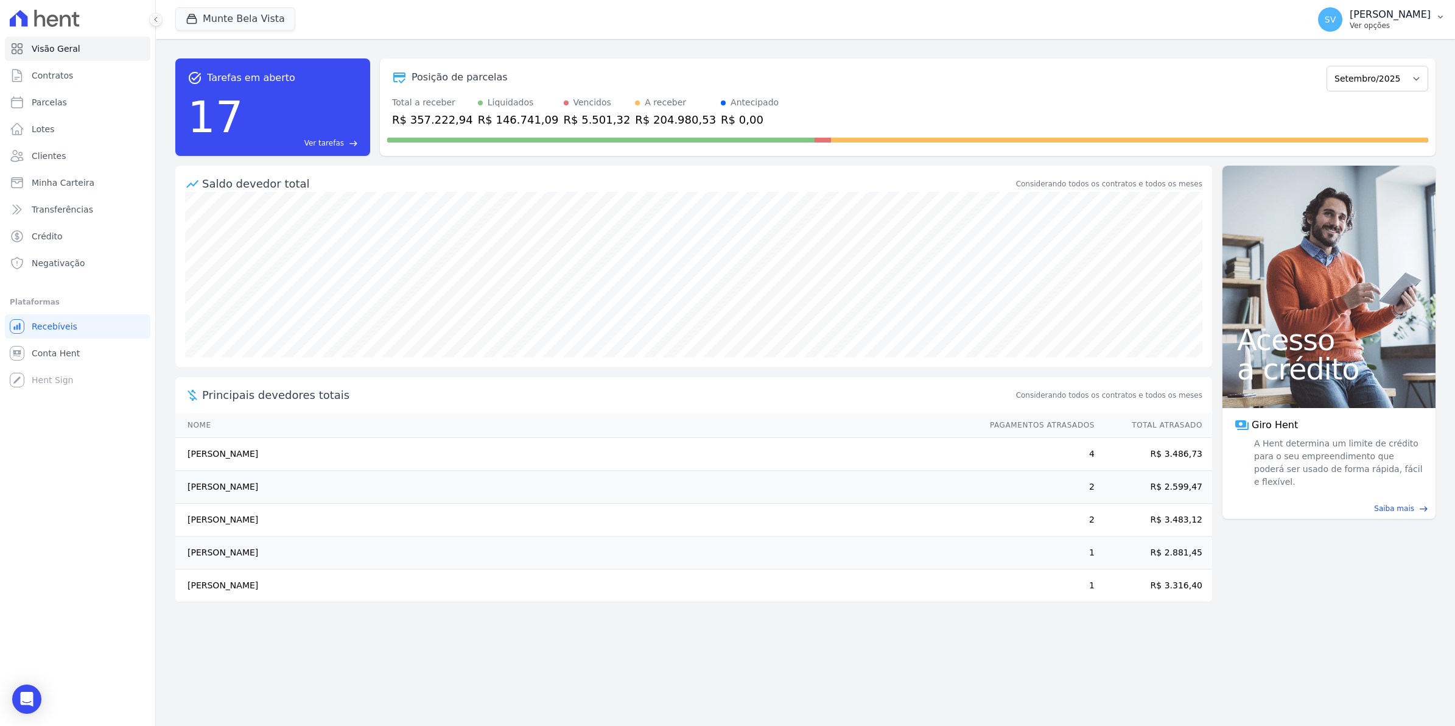
click at [1334, 32] on button "SV Simone Varella Ver opções" at bounding box center [1381, 19] width 147 height 34
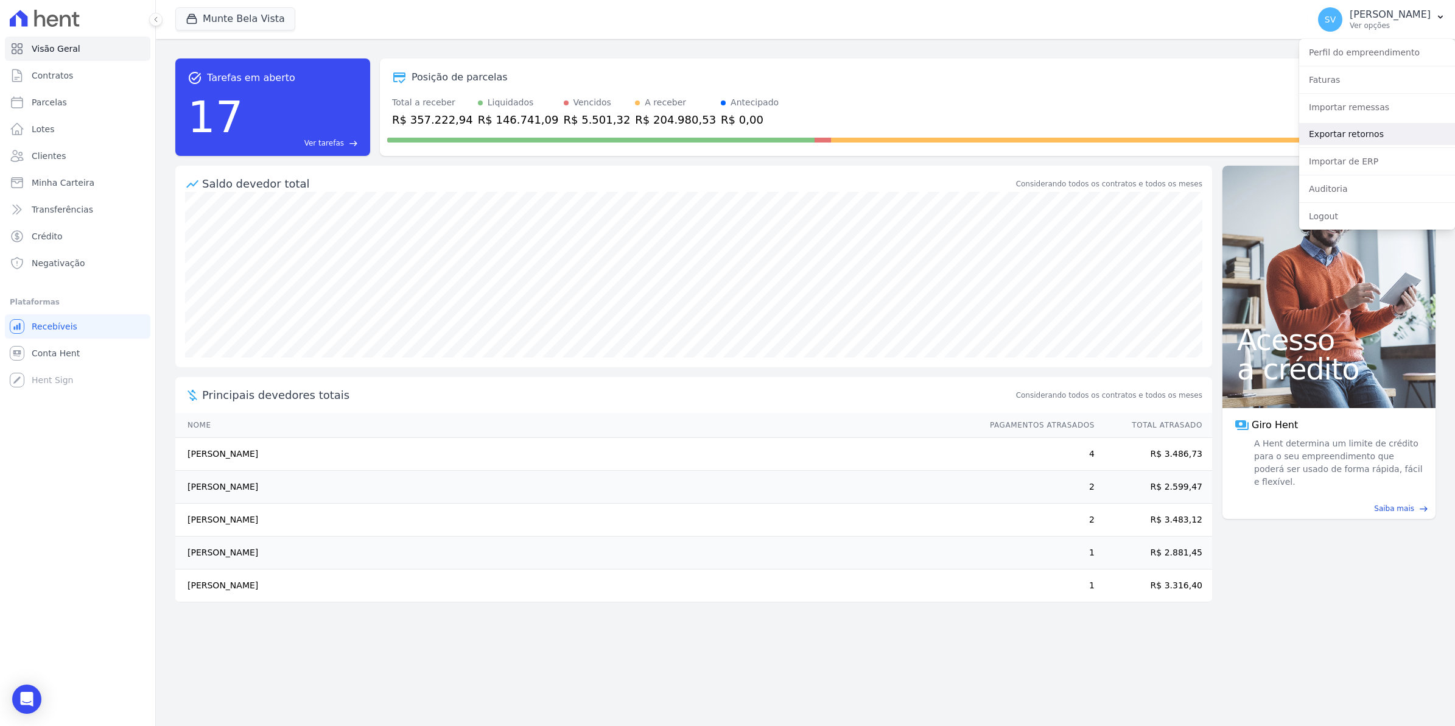
click at [1353, 136] on link "Exportar retornos" at bounding box center [1377, 134] width 156 height 22
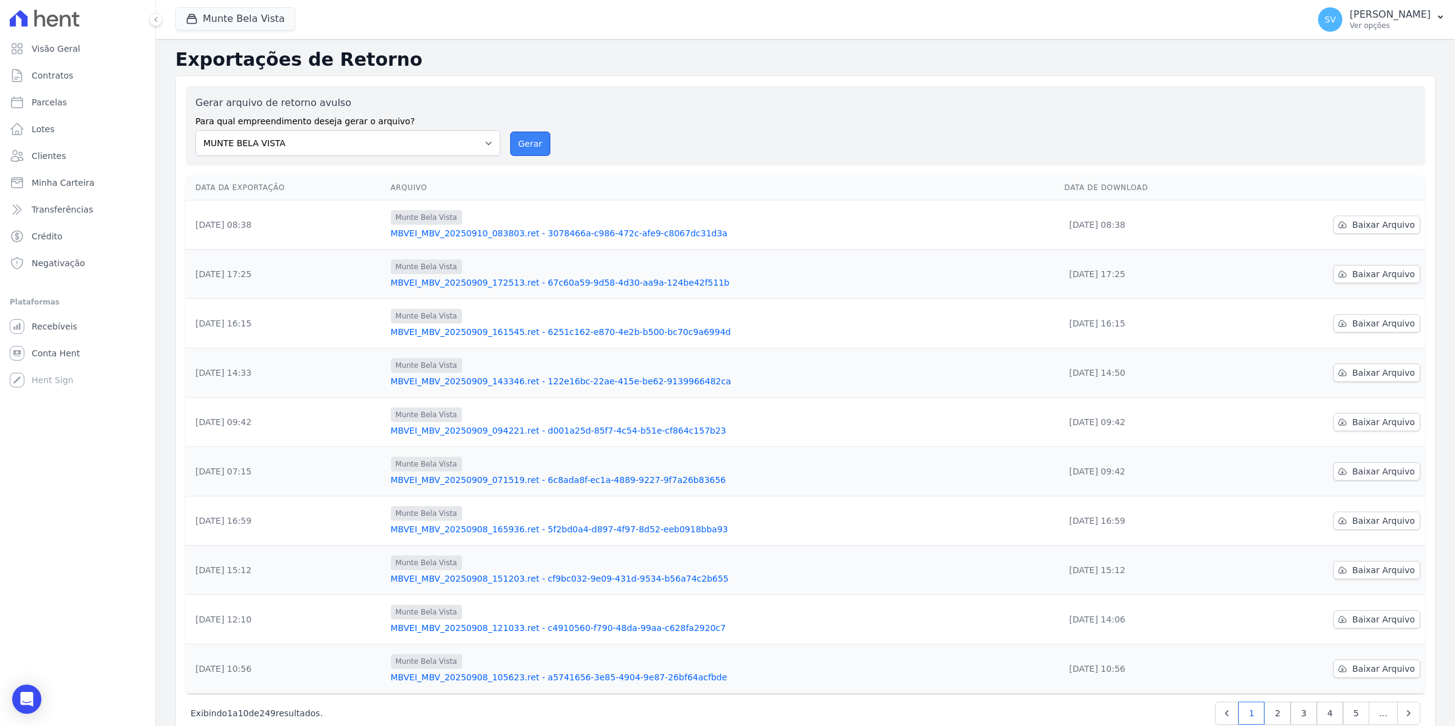
click at [528, 144] on button "Gerar" at bounding box center [530, 144] width 40 height 24
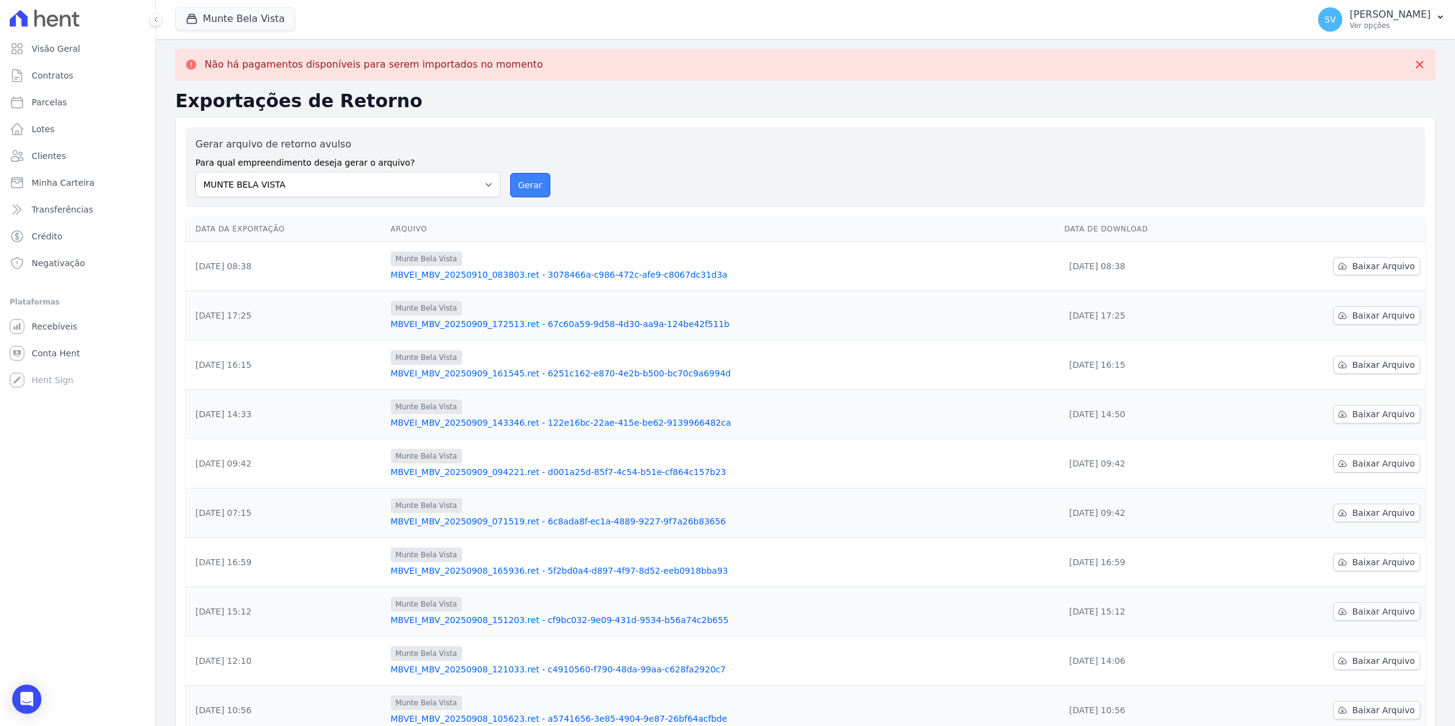
click at [534, 189] on button "Gerar" at bounding box center [530, 185] width 40 height 24
click at [536, 181] on button "Gerar" at bounding box center [530, 185] width 40 height 24
